Goal: Task Accomplishment & Management: Complete application form

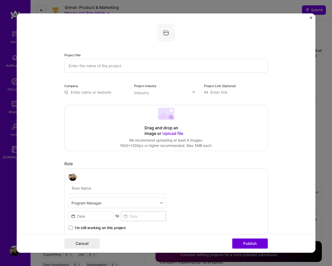
select select "US"
click at [311, 16] on img "Close" at bounding box center [311, 17] width 3 height 3
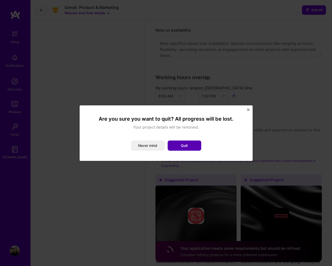
click at [178, 146] on button "Quit" at bounding box center [185, 146] width 34 height 10
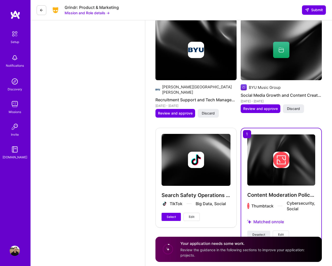
scroll to position [1116, 0]
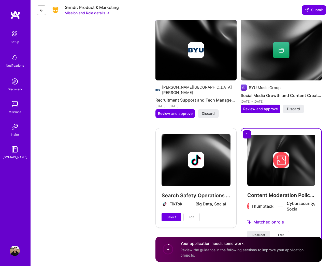
click at [194, 215] on span "Edit" at bounding box center [192, 217] width 6 height 5
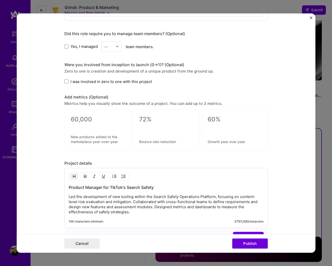
scroll to position [520, 0]
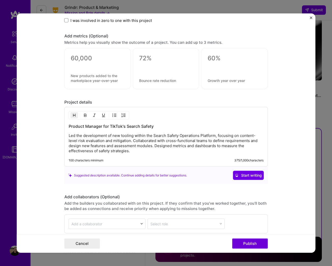
click at [217, 136] on p "Led the development of new tooling within the Search Safety Operations Platform…" at bounding box center [166, 143] width 195 height 20
drag, startPoint x: 217, startPoint y: 136, endPoint x: 0, endPoint y: -1116, distance: 1271.3
click at [232, 137] on p "Led the development of new tooling within the Search Safety Operations Platform…" at bounding box center [166, 143] width 195 height 20
click at [141, 146] on p "Led the development of new tooling within the Search Safety Operations Platform…" at bounding box center [166, 143] width 195 height 20
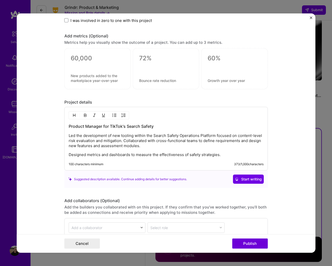
click at [124, 141] on p "Led the development of new tooling within the Search Safety Operations Platform…" at bounding box center [166, 140] width 195 height 15
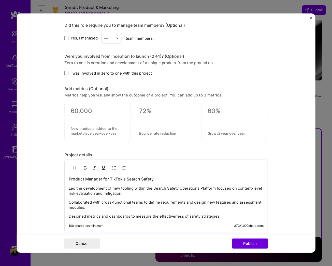
scroll to position [520, 0]
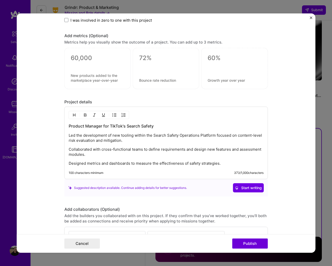
click at [155, 127] on h3 "Product Manager for TikTok's Search Safety" at bounding box center [166, 126] width 195 height 6
drag, startPoint x: 155, startPoint y: 127, endPoint x: 72, endPoint y: 124, distance: 83.0
click at [72, 124] on h3 "Product Manager for TikTok's Search Safety" at bounding box center [166, 126] width 195 height 6
click at [69, 151] on p "Collaborated with cross-functional teams to define requirements and design new …" at bounding box center [166, 152] width 195 height 10
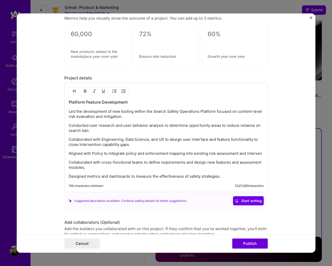
scroll to position [552, 0]
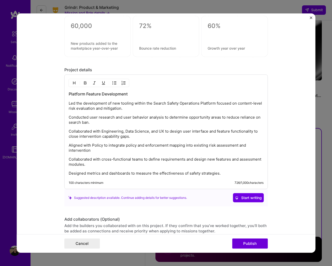
drag, startPoint x: 98, startPoint y: 161, endPoint x: 90, endPoint y: 159, distance: 8.3
click at [98, 161] on p "Collaborated with cross-functional teams to define requirements and design new …" at bounding box center [166, 162] width 195 height 10
click at [90, 159] on p "Collaborated with cross-functional teams to define requirements and design new …" at bounding box center [166, 162] width 195 height 10
click at [87, 159] on p "Collaborated with cross-functional teams to define requirements and design new …" at bounding box center [166, 162] width 195 height 10
click at [87, 163] on p "Collaborated with cross-functional teams to define requirements and design new …" at bounding box center [166, 162] width 195 height 10
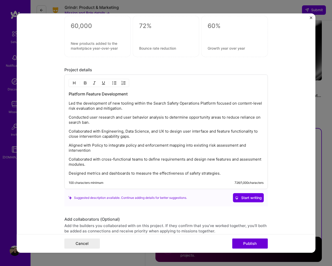
drag, startPoint x: 87, startPoint y: 165, endPoint x: 68, endPoint y: 161, distance: 18.5
click at [69, 161] on p "Collaborated with cross-functional teams to define requirements and design new …" at bounding box center [166, 162] width 195 height 10
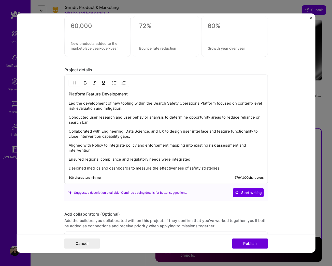
click at [83, 160] on p "Ensured regional compliance and regulatory needs were integrated" at bounding box center [166, 159] width 195 height 5
click at [197, 160] on p "Integrated regional compliance and regulatory needs were integrated" at bounding box center [166, 159] width 195 height 5
click at [224, 167] on p "Designed metrics and dashboards to measure the effectiveness of safety strategi…" at bounding box center [166, 168] width 195 height 5
click at [189, 167] on p "Designed metrics and dashboards to measure the effectiveness of safety strategi…" at bounding box center [166, 168] width 195 height 5
click at [236, 169] on p "Designed metrics and dashboards to measure the effectiveness of new safety stra…" at bounding box center [166, 168] width 195 height 5
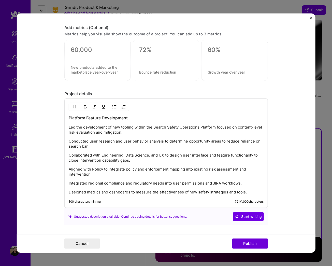
scroll to position [565, 0]
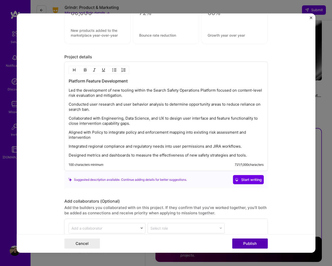
click at [243, 249] on button "Publish" at bounding box center [250, 243] width 36 height 10
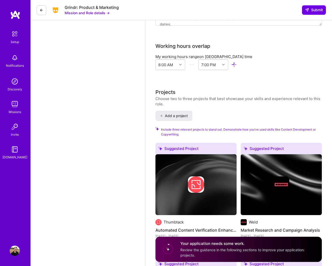
scroll to position [740, 0]
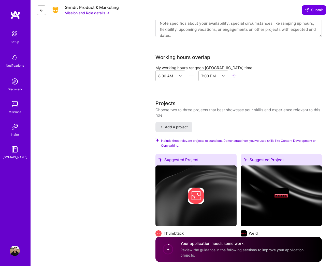
click at [165, 128] on span "Add a project" at bounding box center [174, 126] width 28 height 5
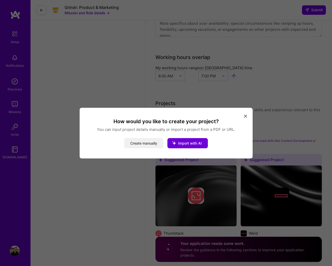
click at [143, 148] on button "Create manually" at bounding box center [143, 143] width 39 height 10
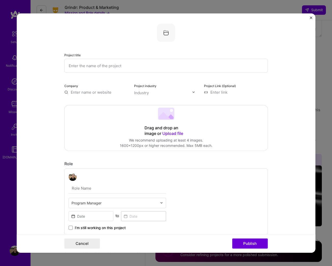
click at [87, 65] on input "text" at bounding box center [166, 66] width 204 height 14
type input "Content Search Policy Refactoring and Enforcement"
click at [78, 93] on input "text" at bounding box center [96, 91] width 64 height 5
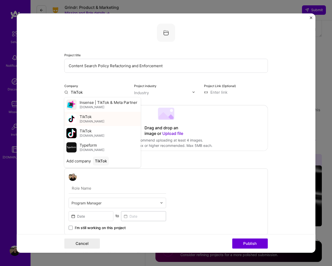
type input "TikTok"
click at [95, 117] on div "TikTok [DOMAIN_NAME]" at bounding box center [102, 118] width 76 height 14
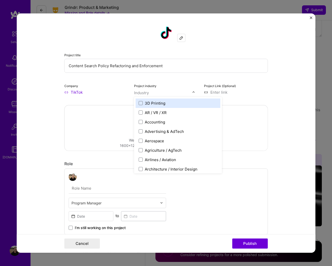
click at [151, 94] on input "text" at bounding box center [163, 92] width 58 height 5
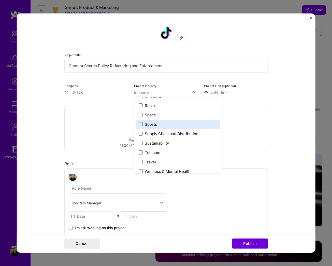
scroll to position [1034, 0]
click at [142, 125] on span at bounding box center [141, 124] width 4 height 4
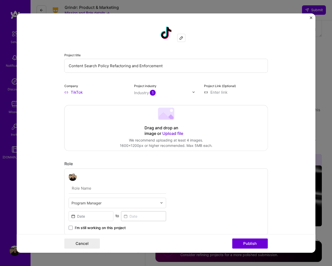
scroll to position [106, 0]
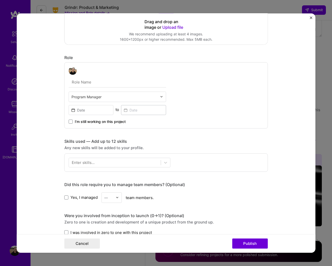
click at [81, 85] on input "text" at bounding box center [117, 82] width 97 height 11
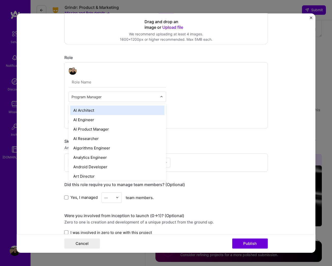
click at [124, 95] on input "text" at bounding box center [115, 96] width 86 height 5
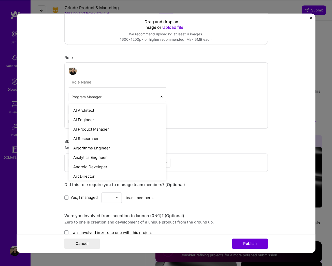
scroll to position [0, 0]
click at [218, 75] on div "option AI Product Manager focused, 3 of 70. 69 results available. Use Up and Do…" at bounding box center [166, 95] width 204 height 66
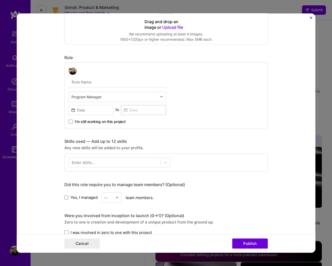
scroll to position [759, 0]
click at [78, 84] on input "text" at bounding box center [117, 82] width 97 height 11
type input "Program Manager, Discoverability Policy Enforcement"
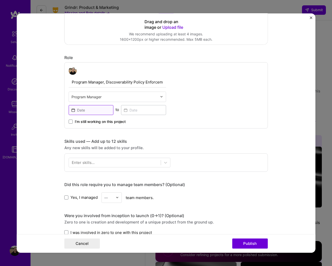
click at [96, 109] on input at bounding box center [91, 110] width 45 height 10
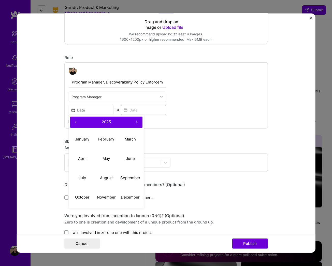
click at [76, 123] on button "‹" at bounding box center [75, 121] width 11 height 11
click at [104, 198] on abbr "November" at bounding box center [106, 197] width 19 height 5
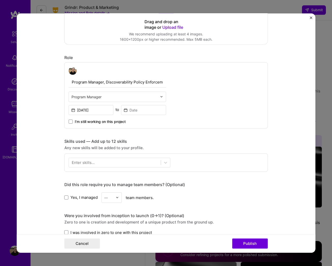
type input "[DATE]"
click at [141, 111] on input at bounding box center [143, 110] width 45 height 10
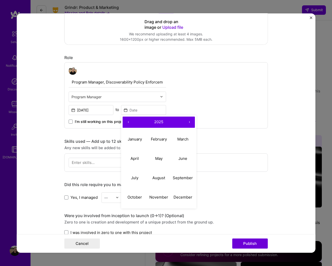
click at [129, 121] on button "‹" at bounding box center [128, 121] width 11 height 11
click at [158, 161] on abbr "May" at bounding box center [158, 158] width 7 height 5
type input "[DATE]"
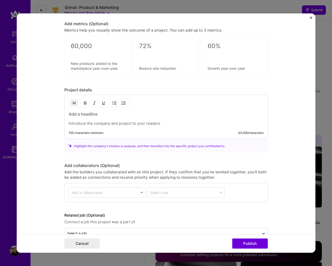
scroll to position [330, 0]
click at [86, 123] on p at bounding box center [166, 123] width 195 height 5
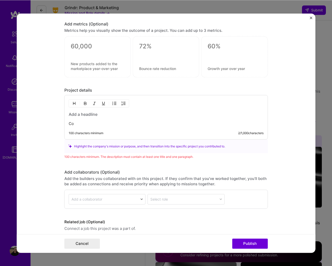
scroll to position [758, 0]
click at [114, 124] on p "Collaborated with TikTok Policy Teams" at bounding box center [166, 123] width 195 height 5
click at [165, 125] on p "Collaborated with TikTok Global Policy Teams" at bounding box center [166, 123] width 195 height 5
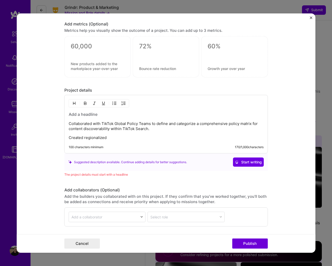
click at [157, 130] on p "Collaborated with TikTok Global Policy Teams to define and categorize a compreh…" at bounding box center [166, 126] width 195 height 10
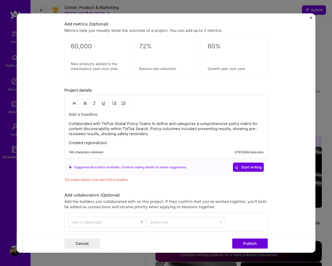
click at [196, 129] on p "Collaborated with TikTok Global Policy Teams to define and categorize a compreh…" at bounding box center [166, 128] width 195 height 15
click at [160, 135] on p "Collaborated with TikTok Global Policy Teams to define and categorize a compreh…" at bounding box center [166, 128] width 195 height 15
click at [115, 133] on p "Collaborated with TikTok Global Policy Teams to define and categorize a compreh…" at bounding box center [166, 128] width 195 height 15
click at [101, 133] on p "Collaborated with TikTok Global Policy Teams to define and categorize a compreh…" at bounding box center [166, 128] width 195 height 15
click at [170, 132] on p "Collaborated with TikTok Global Policy Teams to define and categorize a compreh…" at bounding box center [166, 128] width 195 height 15
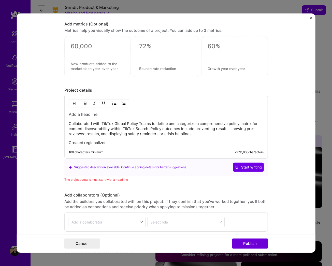
click at [115, 141] on p "Created regionalized" at bounding box center [166, 142] width 195 height 5
drag, startPoint x: 84, startPoint y: 143, endPoint x: 149, endPoint y: 145, distance: 64.9
click at [84, 143] on p "Created regionalized and topic-specific front-end intervention" at bounding box center [166, 142] width 195 height 5
click at [193, 143] on p "Created 80+ regionalized and topic-specific front-end intervention" at bounding box center [166, 142] width 195 height 5
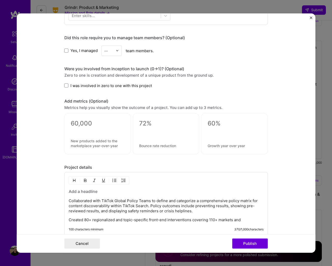
scroll to position [104, 0]
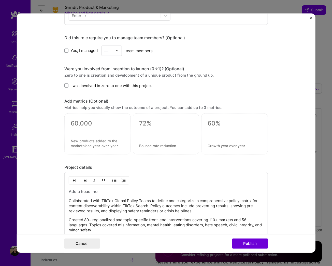
click at [117, 217] on p "Created 80+ regionalized and topic-specific front-end interventions covering 11…" at bounding box center [166, 224] width 195 height 15
click at [101, 217] on p "Created 80+ regionalized and topic-specific front-end interventions covering 11…" at bounding box center [166, 224] width 195 height 15
click at [105, 217] on p "Created 80+ regionalized and topic-specific front-end interventions covering 11…" at bounding box center [166, 224] width 195 height 15
click at [167, 224] on p "Created 80+ regionalized and topic-specific front-end interventions covering 11…" at bounding box center [166, 224] width 195 height 15
click at [186, 223] on p "Created 80+ regionalized and topic-specific front-end interventions covering 11…" at bounding box center [166, 224] width 195 height 15
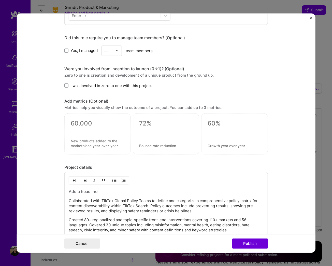
click at [232, 224] on p "Created 80+ regionalized and topic-specific front-end interventions covering 11…" at bounding box center [166, 224] width 195 height 15
click at [141, 223] on p "Created 80+ regionalized and topic-specific front-end interventions covering 11…" at bounding box center [166, 224] width 195 height 15
drag, startPoint x: 229, startPoint y: 222, endPoint x: 144, endPoint y: 223, distance: 84.8
click at [144, 223] on p "Created 80+ regionalized and topic-specific front-end interventions covering 11…" at bounding box center [166, 227] width 195 height 20
drag, startPoint x: 144, startPoint y: 222, endPoint x: 0, endPoint y: -104, distance: 356.8
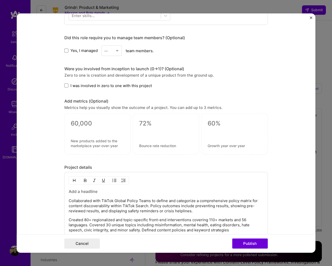
click at [232, 224] on p "Created 80+ regionalized and topic-specific front-end interventions covering 11…" at bounding box center [166, 224] width 195 height 15
click at [173, 222] on p "Created 80+ regionalized and topic-specific front-end interventions covering 11…" at bounding box center [166, 224] width 195 height 15
click at [255, 222] on p "Created 80+ regionalized and topic-specific front-end interventions covering 11…" at bounding box center [166, 224] width 195 height 15
click at [191, 217] on p "Created 80+ regionalized and topic-specific front-end interventions covering 11…" at bounding box center [166, 227] width 195 height 20
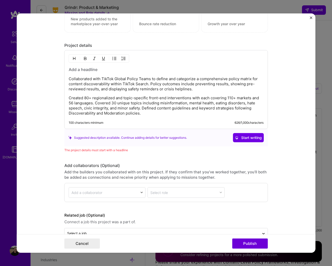
scroll to position [375, 0]
click at [79, 67] on h3 at bounding box center [166, 70] width 195 height 6
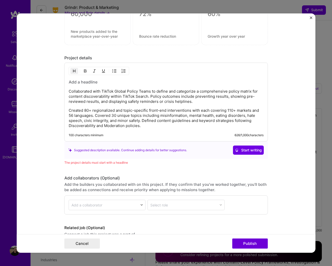
scroll to position [366, 0]
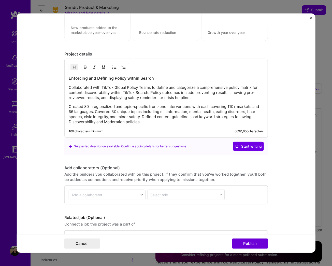
click at [194, 90] on p "Collaborated with TikTok Global Policy Teams to define and categorize a compreh…" at bounding box center [166, 92] width 195 height 15
click at [157, 114] on p "Created 80+ regionalized and topic-specific front-end interventions with each c…" at bounding box center [166, 114] width 195 height 20
click at [161, 85] on p "Collaborated with TikTok Global Policy Teams to define and categorize a compreh…" at bounding box center [166, 92] width 195 height 15
click at [213, 89] on p "Collaborated with TikTok Global Policy Teams to define and categorize a compreh…" at bounding box center [166, 92] width 195 height 15
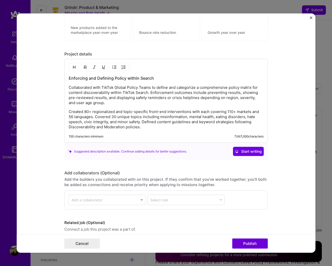
click at [150, 120] on p "Created 80+ regionalized and topic-specific front-end interventions with each c…" at bounding box center [166, 119] width 195 height 20
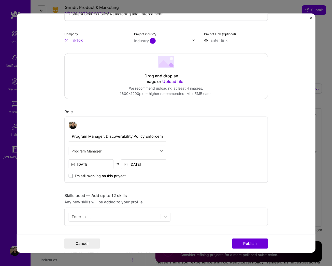
scroll to position [99, 0]
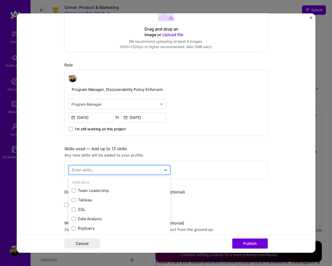
click at [104, 166] on div at bounding box center [115, 170] width 92 height 8
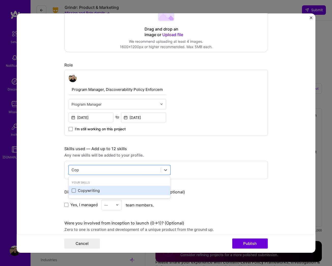
click at [75, 189] on span at bounding box center [74, 191] width 4 height 4
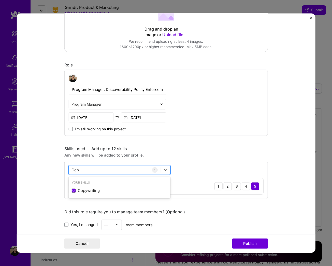
click at [122, 166] on div "Cop Cop" at bounding box center [115, 170] width 92 height 8
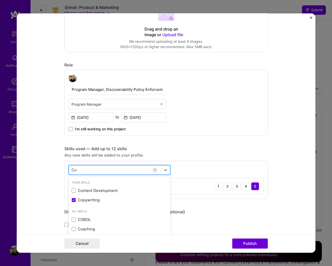
type input "C"
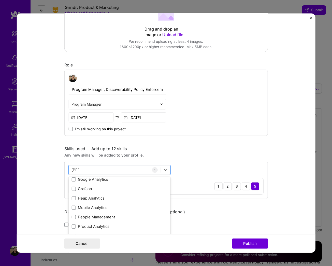
scroll to position [68, 0]
click at [73, 224] on span at bounding box center [74, 226] width 4 height 4
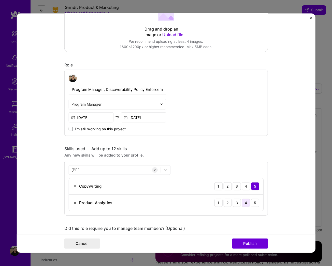
click at [245, 199] on div "4" at bounding box center [246, 203] width 8 height 8
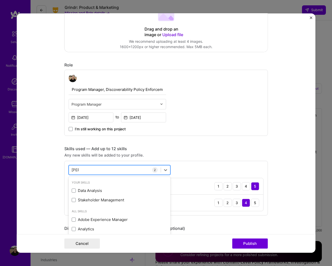
click at [86, 166] on div "[PERSON_NAME] [PERSON_NAME]" at bounding box center [115, 170] width 92 height 8
type input "A"
type input "O"
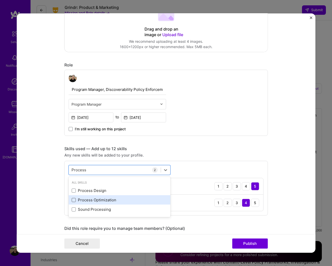
click at [73, 198] on span at bounding box center [74, 200] width 4 height 4
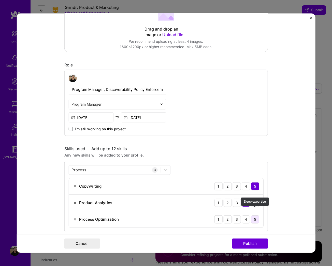
click at [257, 215] on div "5" at bounding box center [255, 219] width 8 height 8
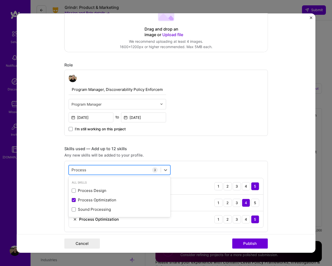
click at [91, 166] on div "Process Process" at bounding box center [115, 170] width 92 height 8
type input "P"
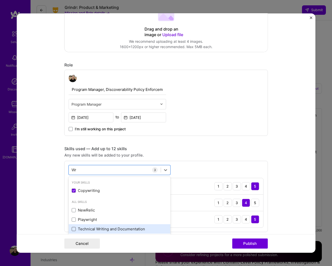
type input "W"
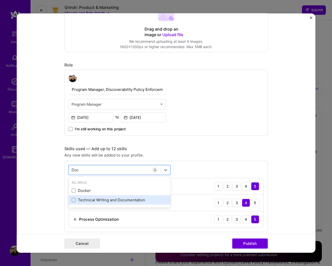
click at [72, 196] on div "Technical Writing and Documentation" at bounding box center [120, 199] width 102 height 9
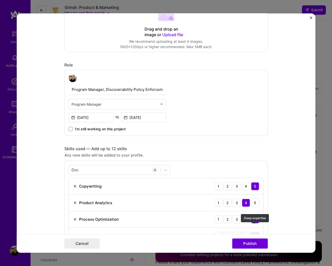
click at [255, 232] on div "5" at bounding box center [255, 236] width 8 height 8
click at [246, 232] on div "4" at bounding box center [246, 236] width 8 height 8
click at [245, 182] on div "4" at bounding box center [246, 186] width 8 height 8
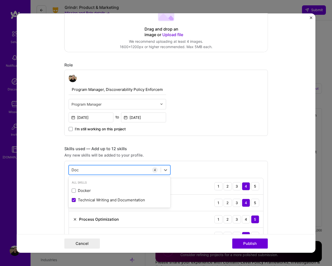
click at [108, 166] on div "Doc Doc" at bounding box center [115, 170] width 92 height 8
type input "D"
type input "R"
type input "p"
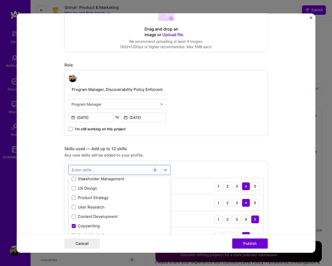
scroll to position [124, 0]
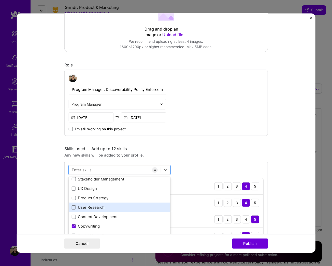
click at [74, 205] on span at bounding box center [74, 207] width 4 height 4
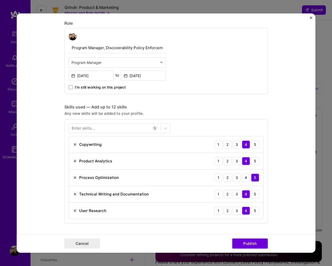
scroll to position [140, 0]
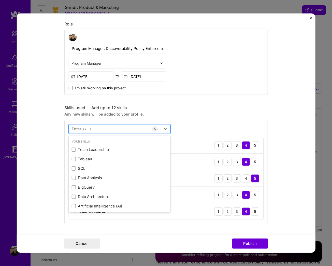
click at [99, 125] on div at bounding box center [115, 129] width 92 height 8
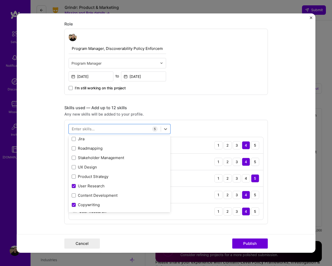
scroll to position [125, 0]
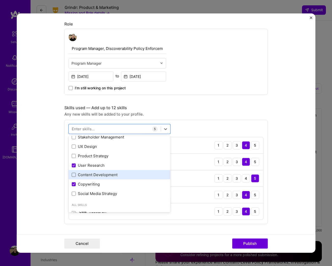
click at [74, 173] on span at bounding box center [74, 175] width 4 height 4
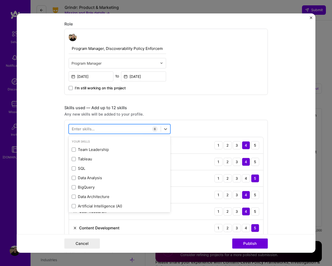
click at [101, 125] on div at bounding box center [115, 129] width 92 height 8
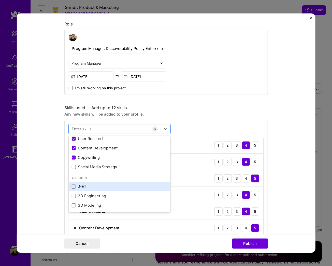
scroll to position [159, 0]
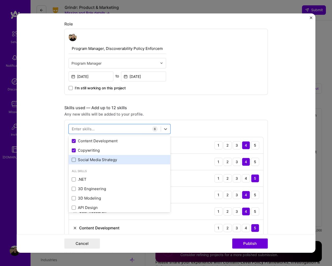
click at [74, 158] on span at bounding box center [74, 160] width 4 height 4
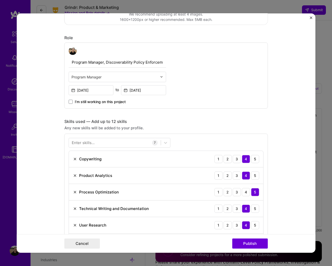
scroll to position [133, 0]
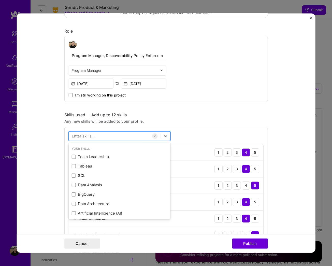
click at [95, 132] on div at bounding box center [115, 136] width 92 height 8
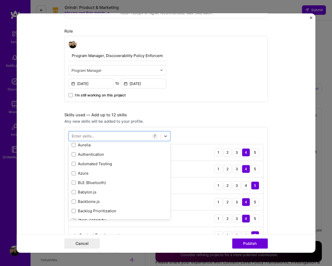
scroll to position [577, 0]
click at [73, 162] on span at bounding box center [74, 164] width 4 height 4
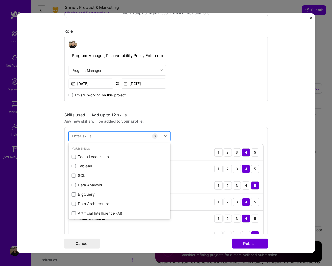
click at [99, 132] on div at bounding box center [115, 136] width 92 height 8
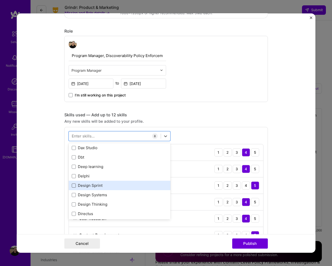
click at [74, 183] on span at bounding box center [74, 185] width 4 height 4
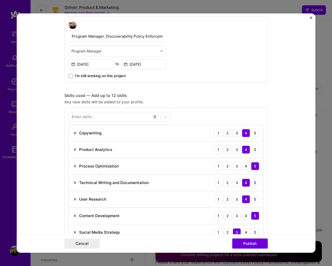
scroll to position [211, 0]
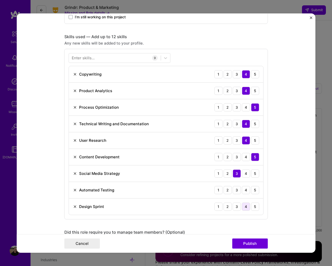
click at [246, 202] on div "4" at bounding box center [246, 206] width 8 height 8
click at [237, 202] on div "3" at bounding box center [237, 206] width 8 height 8
click at [237, 186] on div "3" at bounding box center [237, 190] width 8 height 8
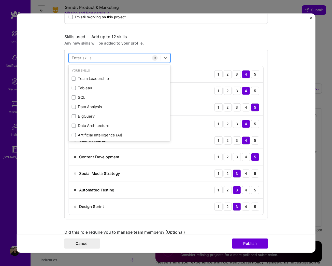
click at [102, 54] on div at bounding box center [115, 58] width 92 height 8
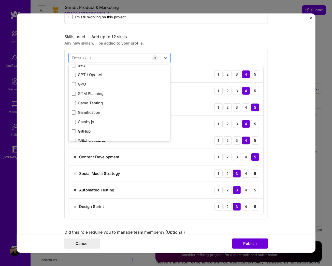
scroll to position [1433, 0]
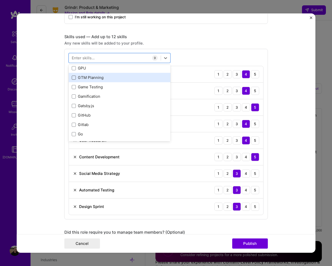
click at [75, 75] on span at bounding box center [74, 77] width 4 height 4
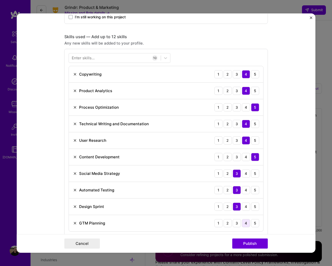
click at [246, 219] on div "4" at bounding box center [246, 223] width 8 height 8
click at [85, 55] on div "Enter skills..." at bounding box center [83, 57] width 23 height 5
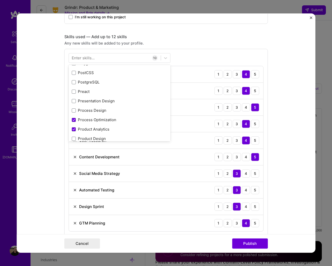
scroll to position [2410, 0]
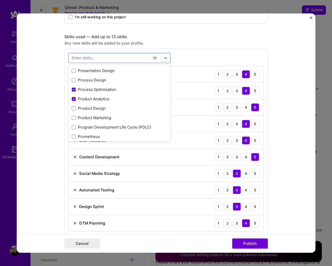
click at [75, 73] on div "Your Skills Team Leadership Tableau SQL Data Analysis BigQuery Data Architectur…" at bounding box center [120, 103] width 102 height 76
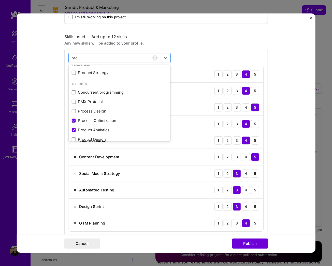
scroll to position [0, 0]
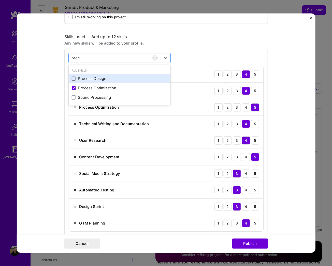
click at [74, 77] on span at bounding box center [74, 79] width 4 height 4
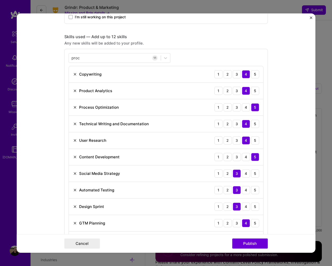
scroll to position [254, 0]
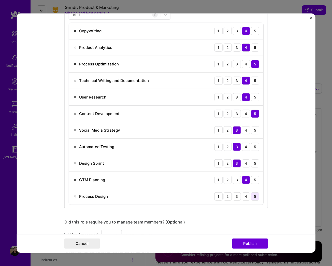
click at [256, 192] on div "5" at bounding box center [255, 196] width 8 height 8
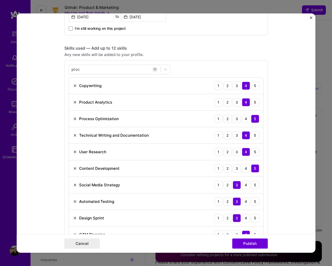
scroll to position [185, 0]
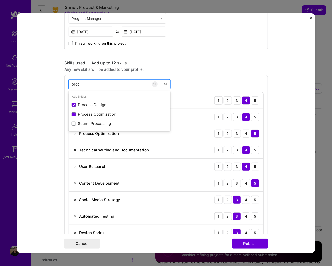
click at [97, 80] on div "proc proc" at bounding box center [115, 84] width 92 height 8
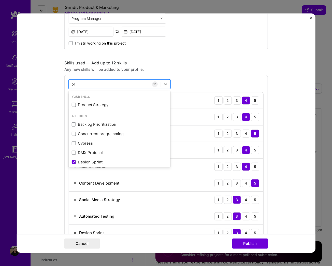
type input "p"
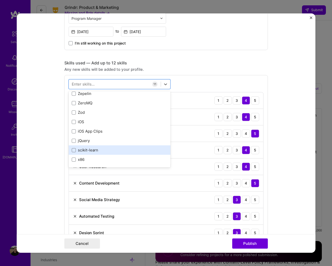
scroll to position [103, 0]
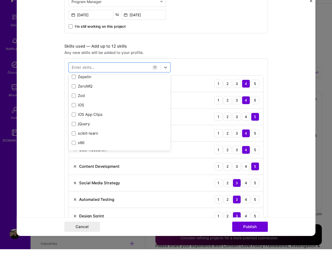
click at [210, 58] on div "Project title Content Search Policy Refactoring and Enforcement Company TikTok …" at bounding box center [166, 233] width 204 height 788
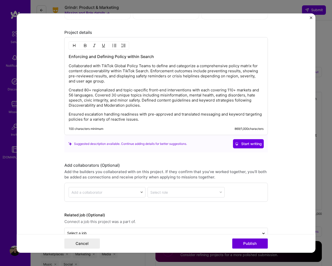
scroll to position [573, 0]
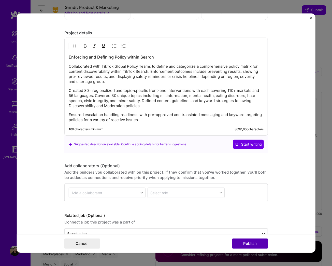
click at [248, 249] on button "Publish" at bounding box center [250, 243] width 36 height 10
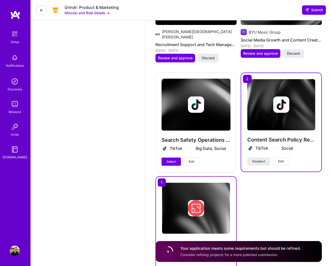
scroll to position [1162, 0]
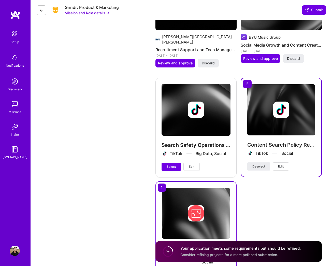
click at [180, 91] on div "Search Safety Operations Platform Content-Level Enforcement Enablement TikTok B…" at bounding box center [196, 127] width 81 height 99
click at [169, 164] on span "Select" at bounding box center [171, 166] width 9 height 5
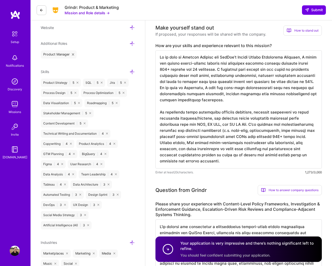
scroll to position [0, 0]
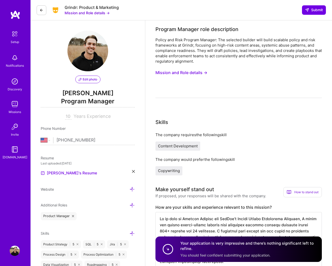
click at [63, 118] on div "10 Years Experience" at bounding box center [88, 117] width 94 height 6
click at [66, 117] on input "10" at bounding box center [68, 117] width 6 height 6
type input "10"
click at [230, 91] on div "Policy and Risk Program Manager: The selected builder will build scalable polic…" at bounding box center [239, 67] width 166 height 61
click at [312, 13] on button "Submit" at bounding box center [314, 9] width 24 height 9
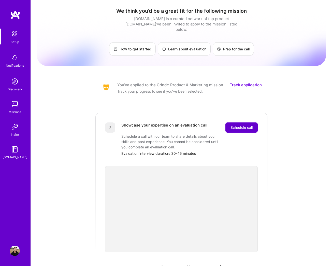
click at [233, 125] on span "Schedule call" at bounding box center [242, 127] width 22 height 5
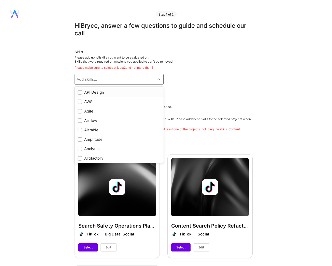
click at [99, 80] on div "Add skills..." at bounding box center [115, 79] width 81 height 10
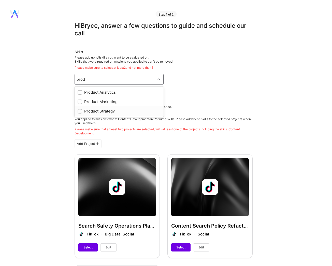
click at [80, 112] on input "checkbox" at bounding box center [81, 112] width 4 height 4
type input "prod"
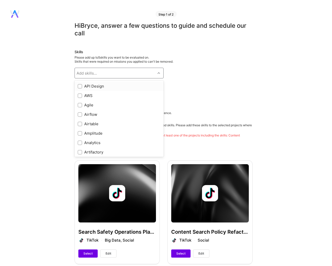
click at [106, 73] on div "Add skills..." at bounding box center [115, 73] width 81 height 10
type input "p"
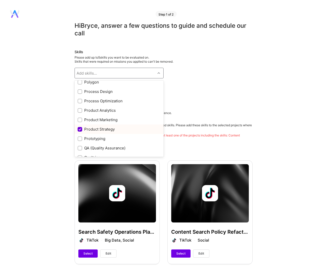
scroll to position [428, 0]
click at [81, 93] on input "checkbox" at bounding box center [81, 92] width 4 height 4
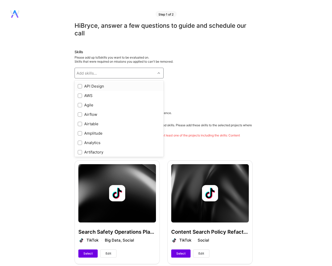
click at [102, 70] on div "Add skills..." at bounding box center [115, 73] width 81 height 10
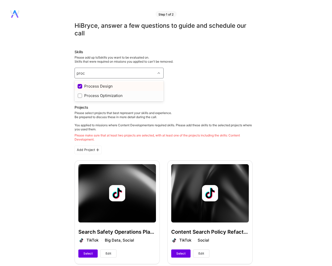
click at [79, 95] on input "checkbox" at bounding box center [81, 96] width 4 height 4
type input "proc"
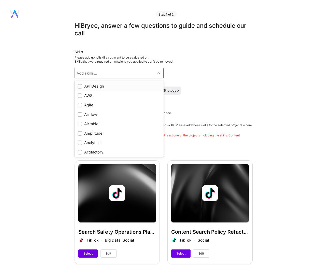
click at [95, 71] on div "Add skills..." at bounding box center [87, 73] width 20 height 5
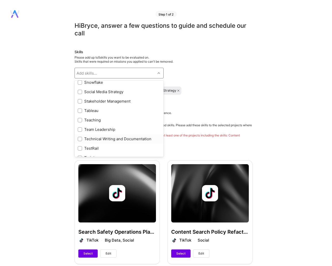
click at [80, 139] on input "checkbox" at bounding box center [81, 139] width 4 height 4
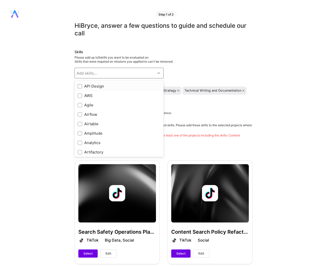
click at [90, 71] on div "Add skills..." at bounding box center [87, 73] width 20 height 5
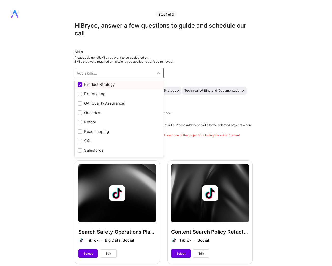
scroll to position [473, 0]
click at [80, 131] on input "checkbox" at bounding box center [81, 132] width 4 height 4
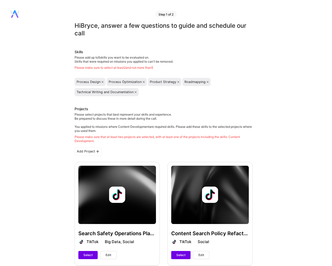
click at [102, 82] on icon at bounding box center [103, 82] width 2 height 2
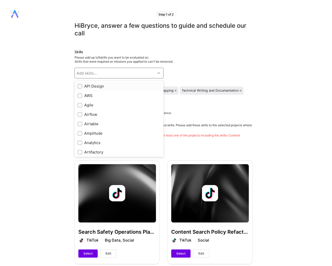
click at [112, 73] on div "Add skills..." at bounding box center [115, 73] width 81 height 10
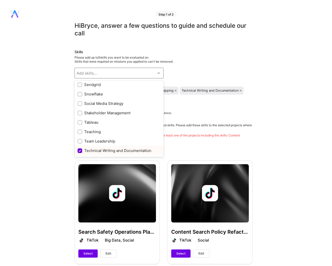
scroll to position [568, 0]
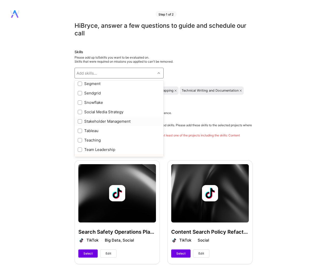
click at [80, 120] on input "checkbox" at bounding box center [81, 122] width 4 height 4
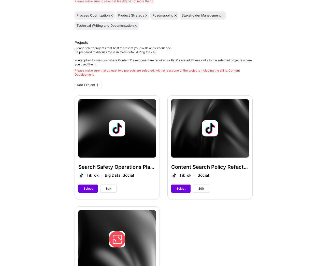
scroll to position [72, 0]
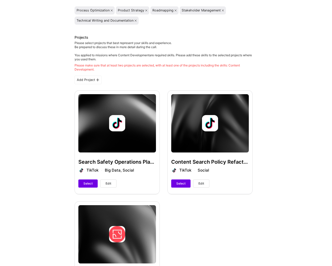
click at [107, 184] on span "Edit" at bounding box center [109, 183] width 6 height 5
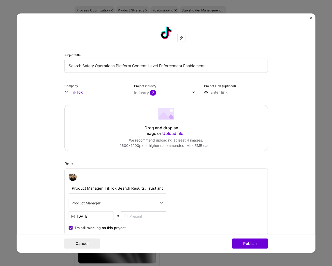
click at [310, 18] on img "Close" at bounding box center [311, 17] width 3 height 3
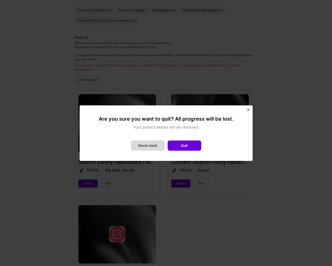
click at [155, 151] on button "Never mind" at bounding box center [148, 146] width 34 height 10
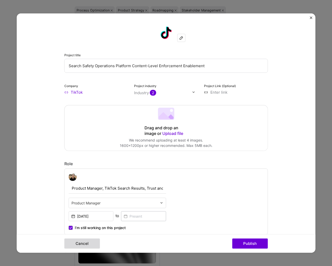
click at [91, 249] on button "Cancel" at bounding box center [82, 243] width 36 height 10
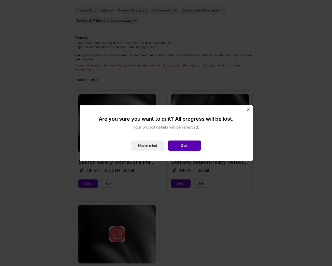
click at [183, 151] on button "Quit" at bounding box center [185, 146] width 34 height 10
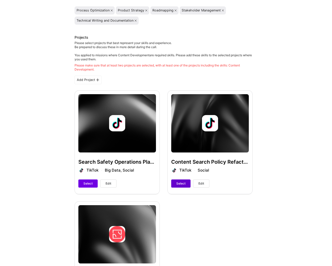
click at [183, 183] on span "Select" at bounding box center [180, 183] width 9 height 5
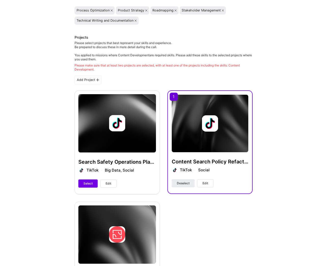
click at [207, 184] on span "Edit" at bounding box center [206, 183] width 6 height 5
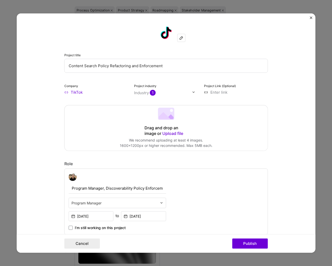
scroll to position [0, 0]
click at [311, 18] on img "Close" at bounding box center [311, 17] width 3 height 3
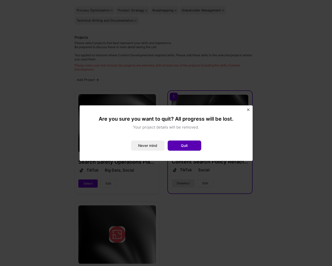
click at [177, 151] on button "Quit" at bounding box center [185, 146] width 34 height 10
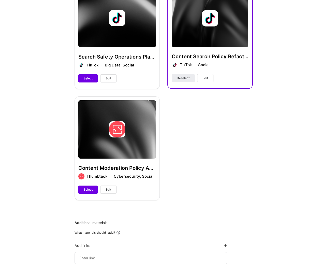
scroll to position [181, 0]
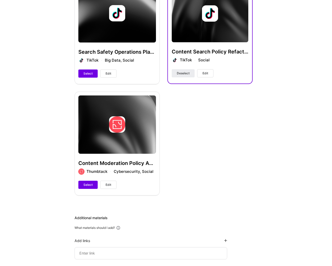
click at [139, 131] on div "Content Moderation Policy Analysis and Development - Spam and Unwanted Messages…" at bounding box center [117, 143] width 85 height 103
click at [110, 184] on span "Edit" at bounding box center [109, 185] width 6 height 5
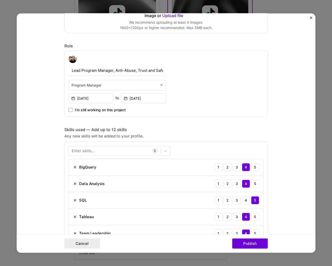
scroll to position [112, 0]
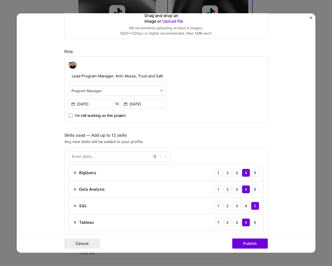
click at [91, 157] on div "Enter skills..." at bounding box center [83, 156] width 23 height 5
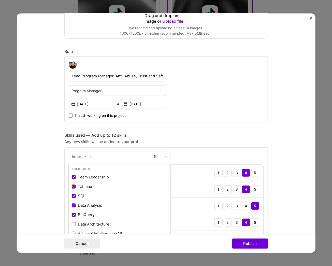
click at [91, 157] on div "Enter skills..." at bounding box center [83, 156] width 23 height 5
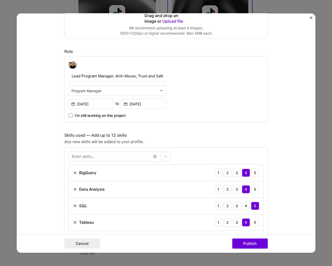
click at [84, 157] on div "Enter skills..." at bounding box center [83, 156] width 23 height 5
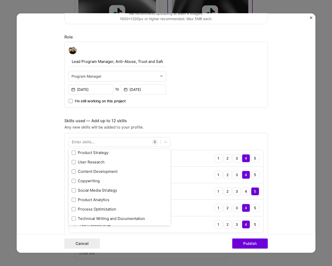
scroll to position [157, 0]
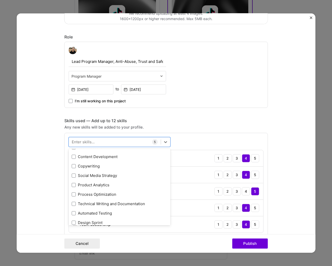
click at [74, 158] on div "Team Leadership Tableau SQL Data Analysis BigQuery Data Architecture Artificial…" at bounding box center [120, 123] width 102 height 245
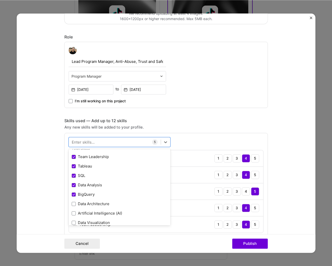
click at [86, 143] on div "Enter skills..." at bounding box center [83, 141] width 23 height 5
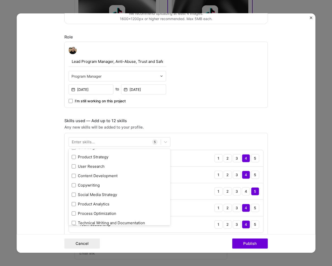
scroll to position [138, 0]
click at [74, 176] on div "Team Leadership Tableau SQL Data Analysis BigQuery Data Architecture Artificial…" at bounding box center [120, 142] width 102 height 245
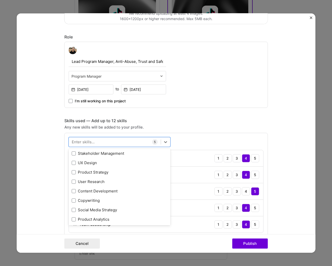
scroll to position [117, 0]
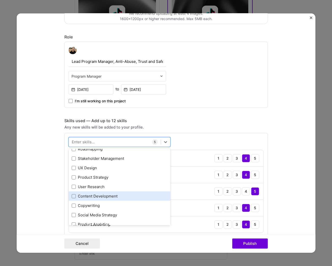
click at [91, 195] on div "Content Development" at bounding box center [120, 195] width 96 height 5
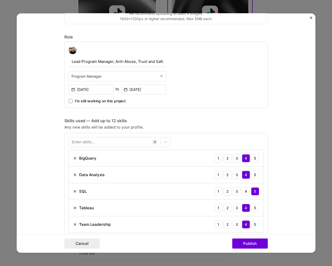
scroll to position [181, 0]
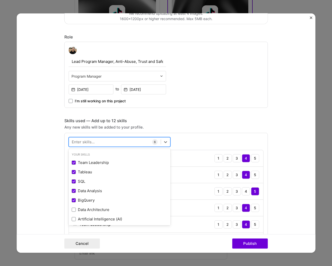
click at [101, 139] on div at bounding box center [115, 142] width 92 height 8
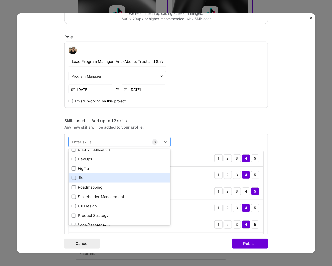
scroll to position [66, 0]
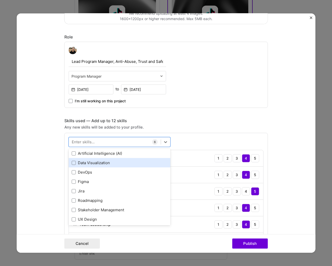
click at [104, 163] on div "Data Visualization" at bounding box center [120, 162] width 96 height 5
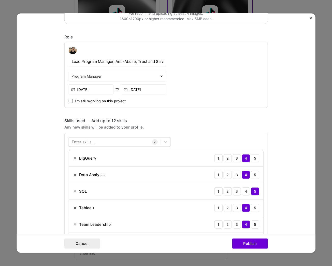
scroll to position [151, 0]
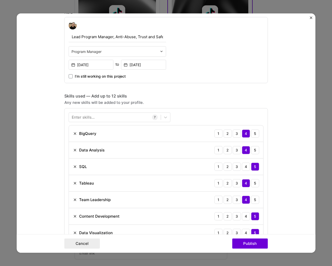
click at [94, 123] on div "Enter skills... 7 BigQuery 1 2 3 4 5 Data Analysis 1 2 3 4 5 SQL 1 2 3 4 5 Tabl…" at bounding box center [166, 176] width 204 height 137
click at [90, 119] on div "Enter skills..." at bounding box center [83, 117] width 23 height 5
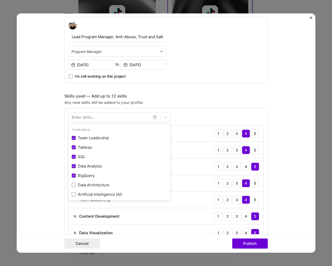
scroll to position [79, 0]
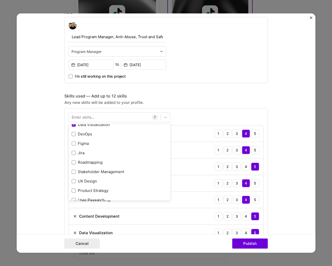
click at [43, 163] on form "Project title Content Moderation Policy Analysis and Development - Spam and Unw…" at bounding box center [166, 133] width 299 height 240
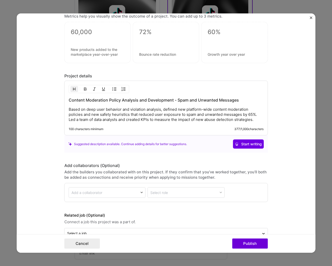
scroll to position [463, 0]
click at [250, 249] on button "Publish" at bounding box center [250, 243] width 36 height 10
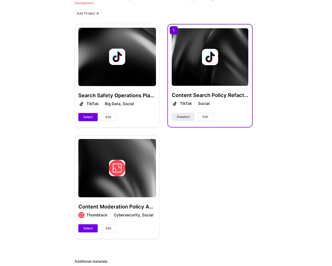
scroll to position [136, 0]
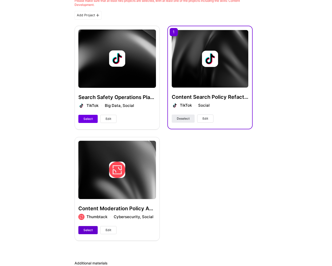
click at [83, 229] on span "Select" at bounding box center [87, 230] width 9 height 5
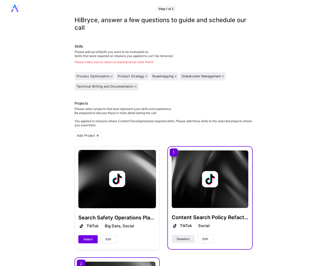
scroll to position [0, 0]
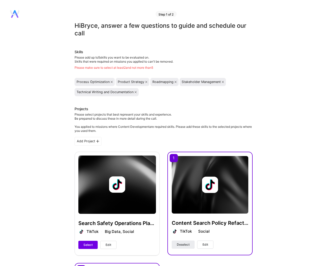
click at [89, 83] on div "Process Optimization" at bounding box center [93, 82] width 33 height 4
click at [204, 81] on div "Stakeholder Management" at bounding box center [201, 82] width 39 height 4
click at [175, 82] on icon at bounding box center [176, 82] width 2 height 2
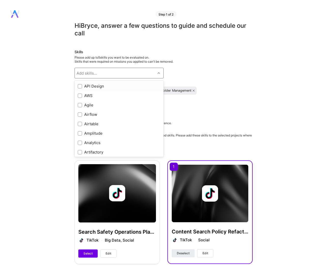
click at [107, 72] on div "Add skills..." at bounding box center [115, 73] width 81 height 10
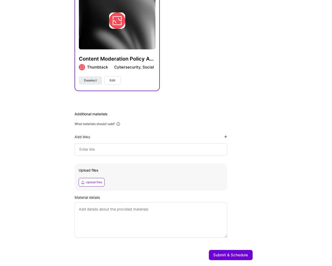
scroll to position [284, 0]
click at [194, 109] on div "Hi Bryce , answer a few questions to guide and schedule our call Skills Please …" at bounding box center [164, 1] width 178 height 526
click at [92, 182] on div "Upload files" at bounding box center [94, 182] width 16 height 4
click at [226, 136] on icon at bounding box center [225, 136] width 3 height 3
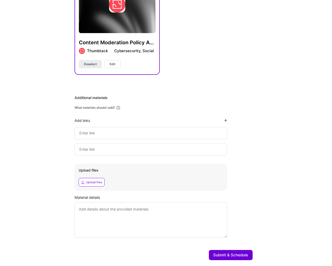
scroll to position [300, 0]
click at [222, 254] on button "Submit & Schedule" at bounding box center [231, 255] width 44 height 10
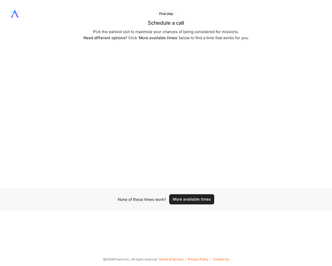
click at [192, 202] on button "More available times" at bounding box center [191, 199] width 45 height 10
